Goal: Navigation & Orientation: Understand site structure

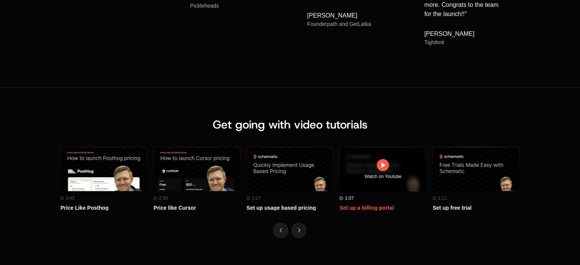
scroll to position [3347, 0]
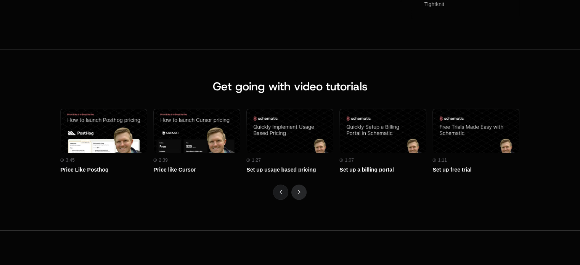
click at [301, 191] on button "Next" at bounding box center [298, 192] width 15 height 15
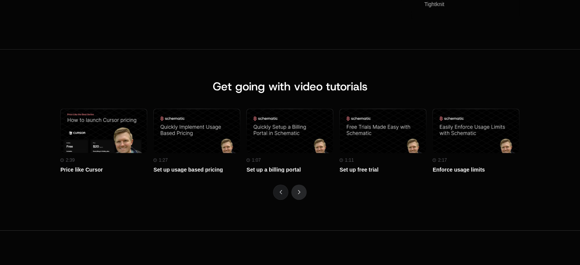
click at [301, 191] on button "Next" at bounding box center [298, 192] width 15 height 15
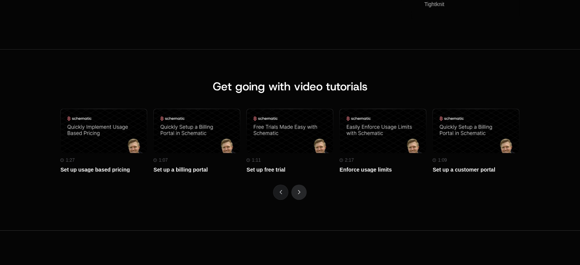
click at [301, 191] on button "Next" at bounding box center [298, 192] width 15 height 15
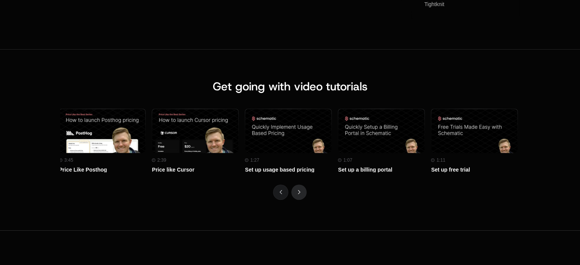
scroll to position [0, 0]
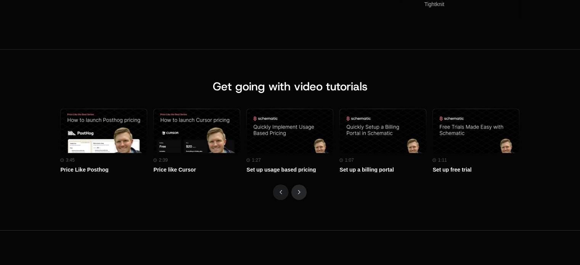
click at [301, 191] on button "Next" at bounding box center [298, 192] width 15 height 15
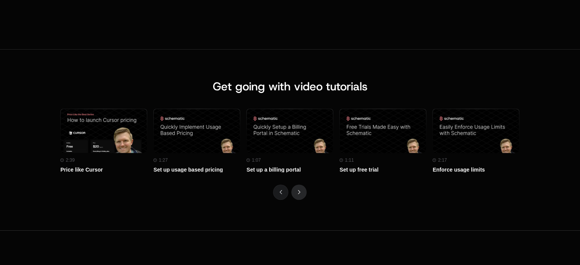
click at [301, 191] on button "Next" at bounding box center [298, 192] width 15 height 15
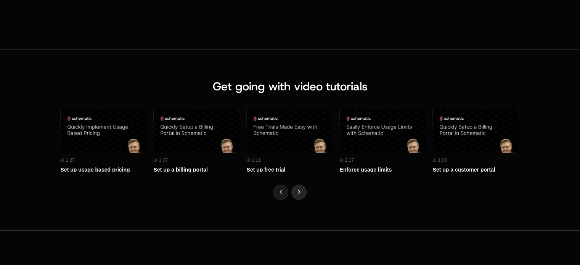
click at [301, 191] on button "Next" at bounding box center [298, 192] width 15 height 15
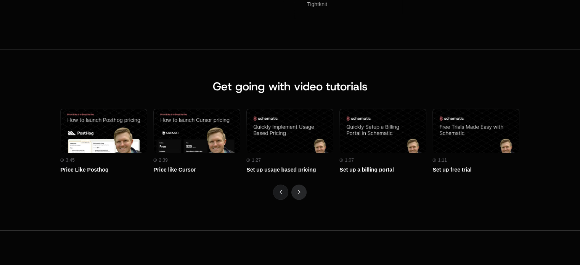
click at [301, 191] on button "Next" at bounding box center [298, 192] width 15 height 15
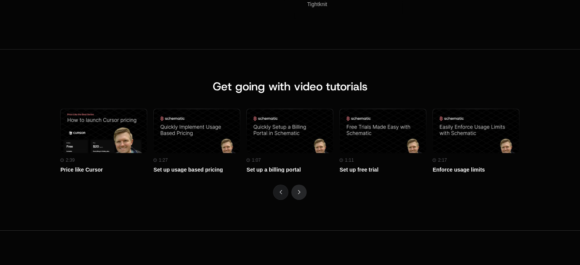
click at [301, 191] on button "Next" at bounding box center [298, 192] width 15 height 15
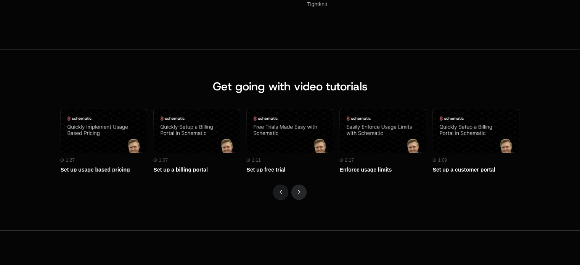
click at [301, 191] on button "Next" at bounding box center [298, 192] width 15 height 15
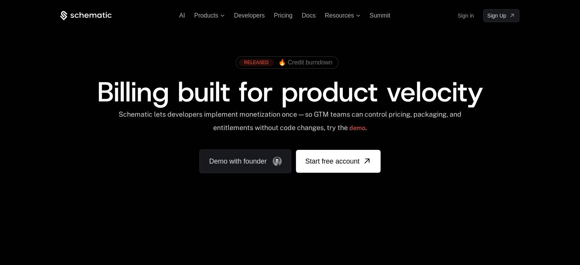
click at [333, 149] on div "Demo with founder Start free account" at bounding box center [289, 157] width 181 height 31
click at [211, 16] on span "Products" at bounding box center [206, 15] width 24 height 7
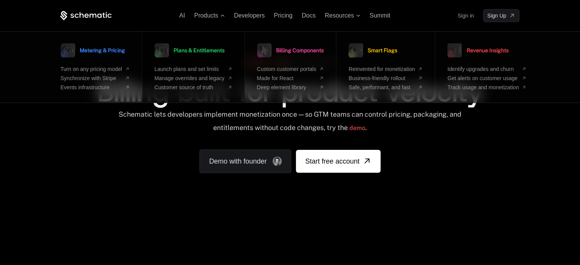
click at [198, 51] on span "Plans & Entitlements" at bounding box center [198, 50] width 51 height 5
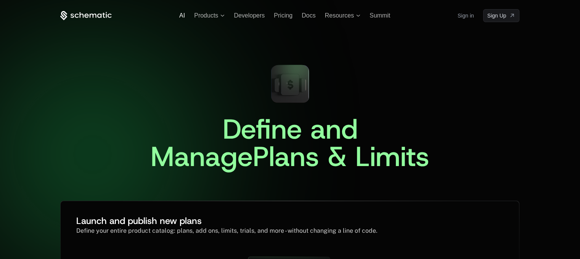
click at [182, 16] on span "AI" at bounding box center [182, 15] width 6 height 6
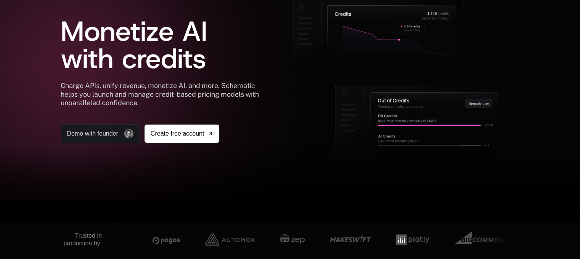
scroll to position [0, 6]
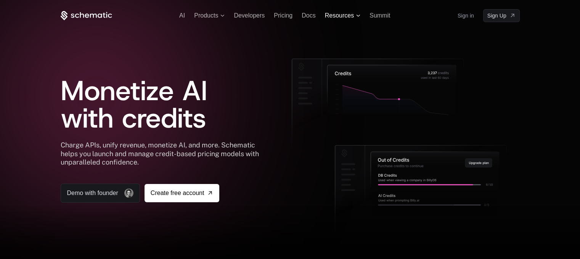
click at [343, 16] on span "Resources" at bounding box center [339, 15] width 29 height 7
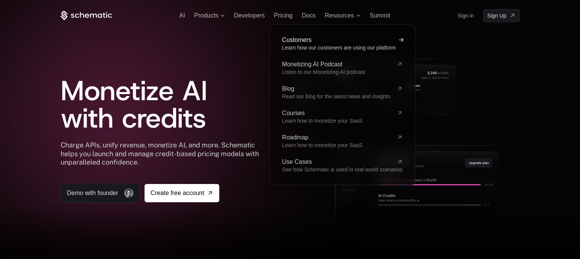
click at [304, 42] on span "Customers" at bounding box center [337, 40] width 111 height 6
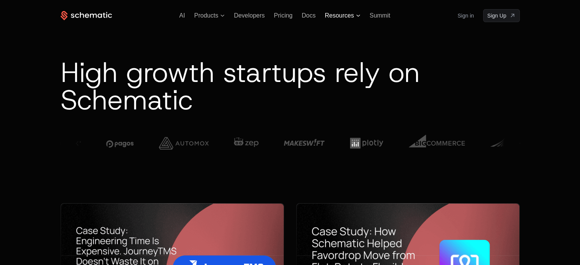
click at [337, 14] on span "Resources" at bounding box center [339, 15] width 29 height 7
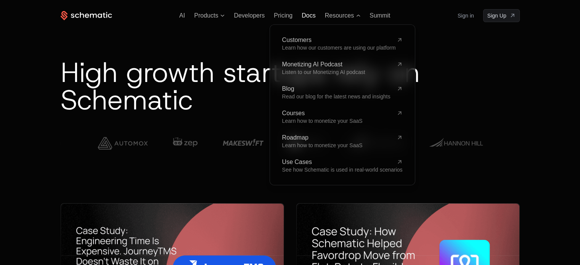
click at [309, 16] on span "Docs" at bounding box center [309, 15] width 14 height 6
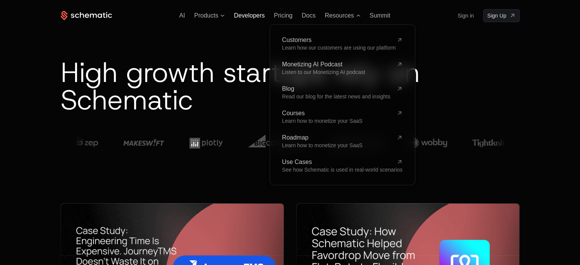
click at [254, 14] on span "Developers" at bounding box center [249, 15] width 31 height 6
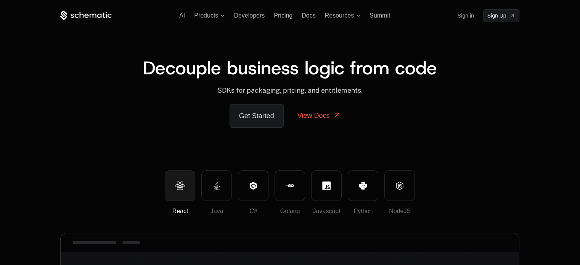
scroll to position [87, 0]
click at [99, 14] on icon at bounding box center [99, 15] width 4 height 4
